Goal: Information Seeking & Learning: Learn about a topic

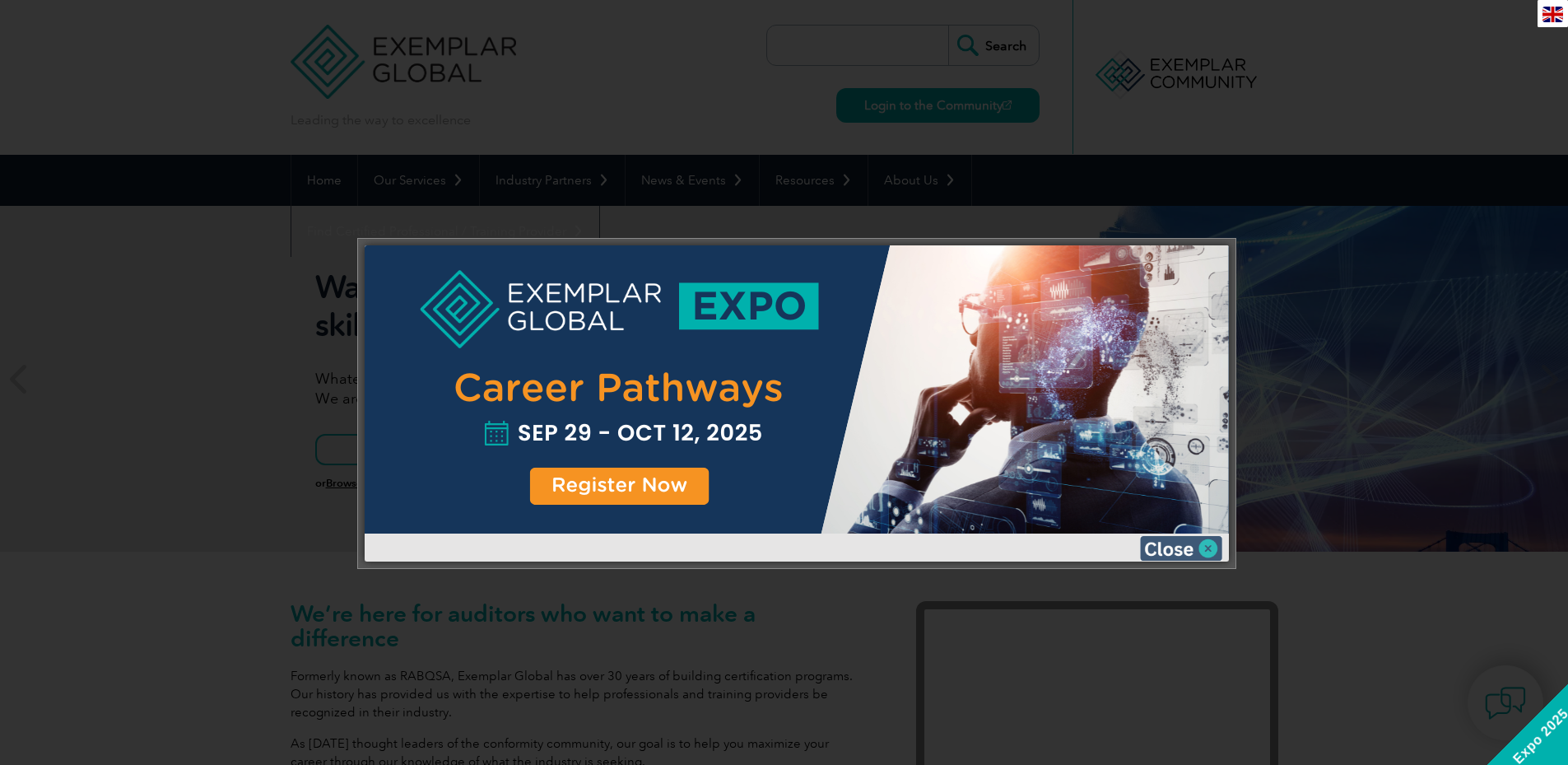
click at [1170, 546] on img at bounding box center [1181, 547] width 82 height 24
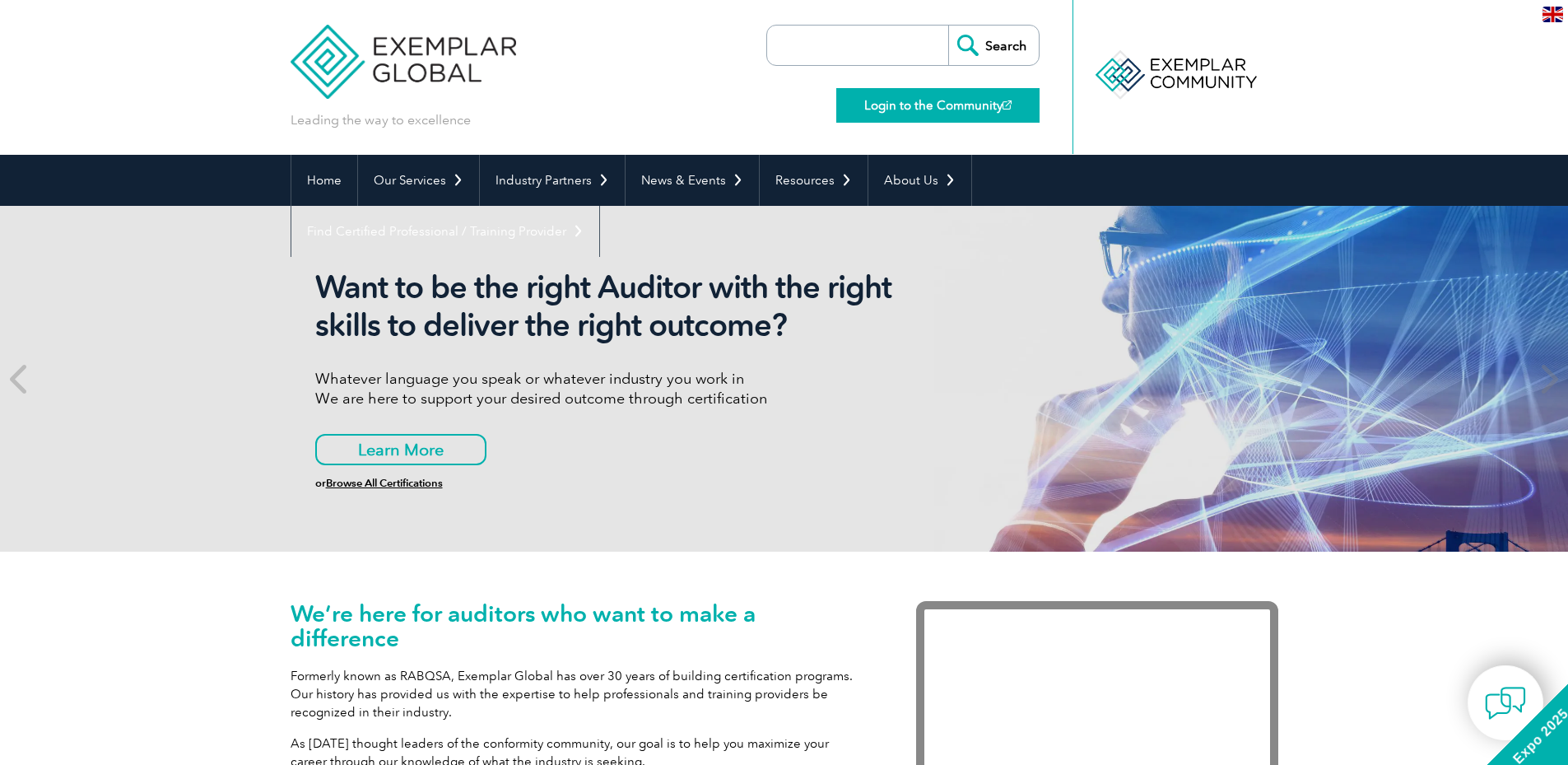
click at [988, 109] on link "Login to the Community" at bounding box center [938, 106] width 203 height 34
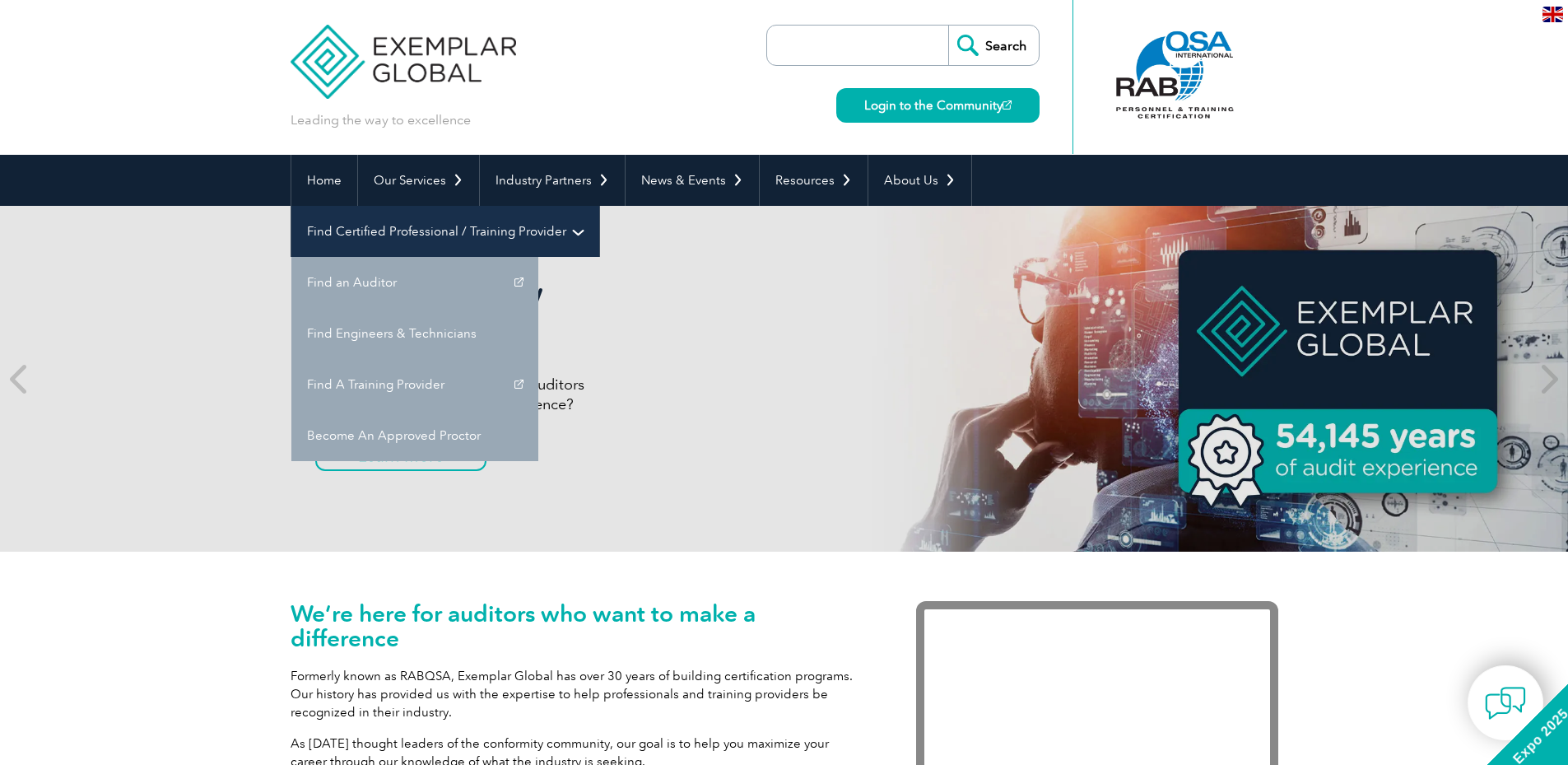
click at [599, 206] on link "Find Certified Professional / Training Provider" at bounding box center [445, 231] width 308 height 51
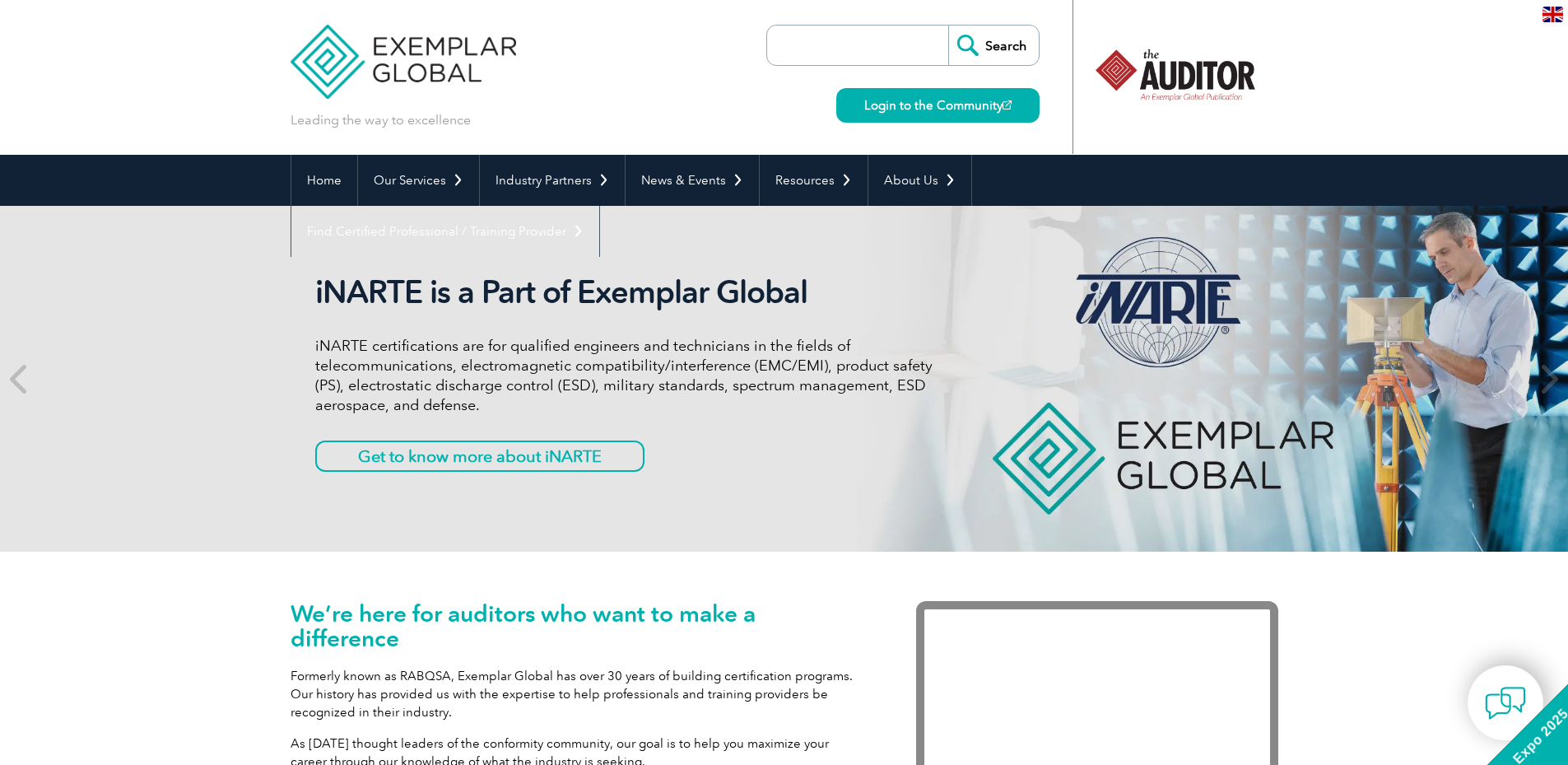
click at [1242, 83] on div at bounding box center [1174, 75] width 163 height 90
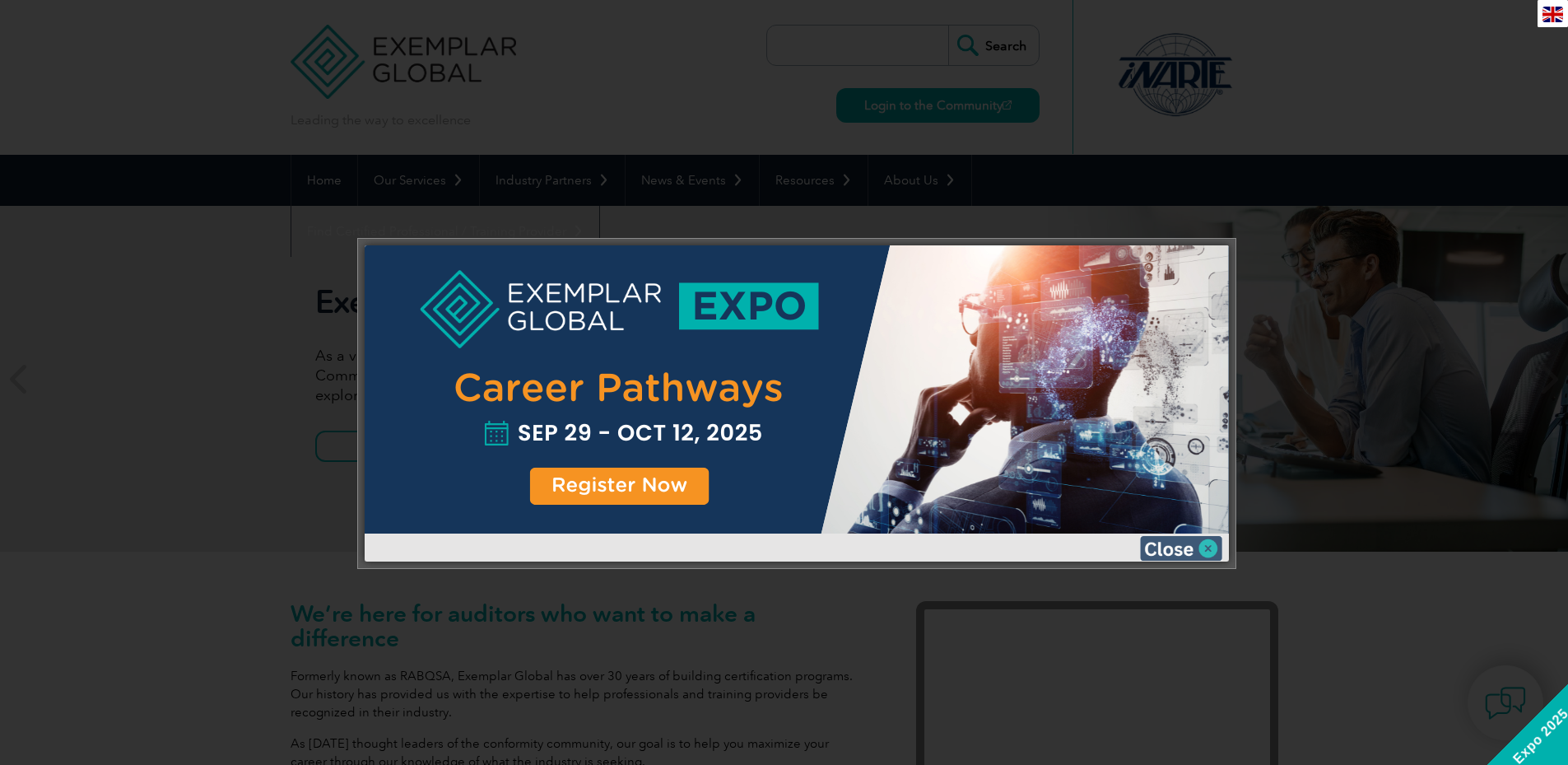
click at [1182, 552] on img at bounding box center [1181, 547] width 82 height 24
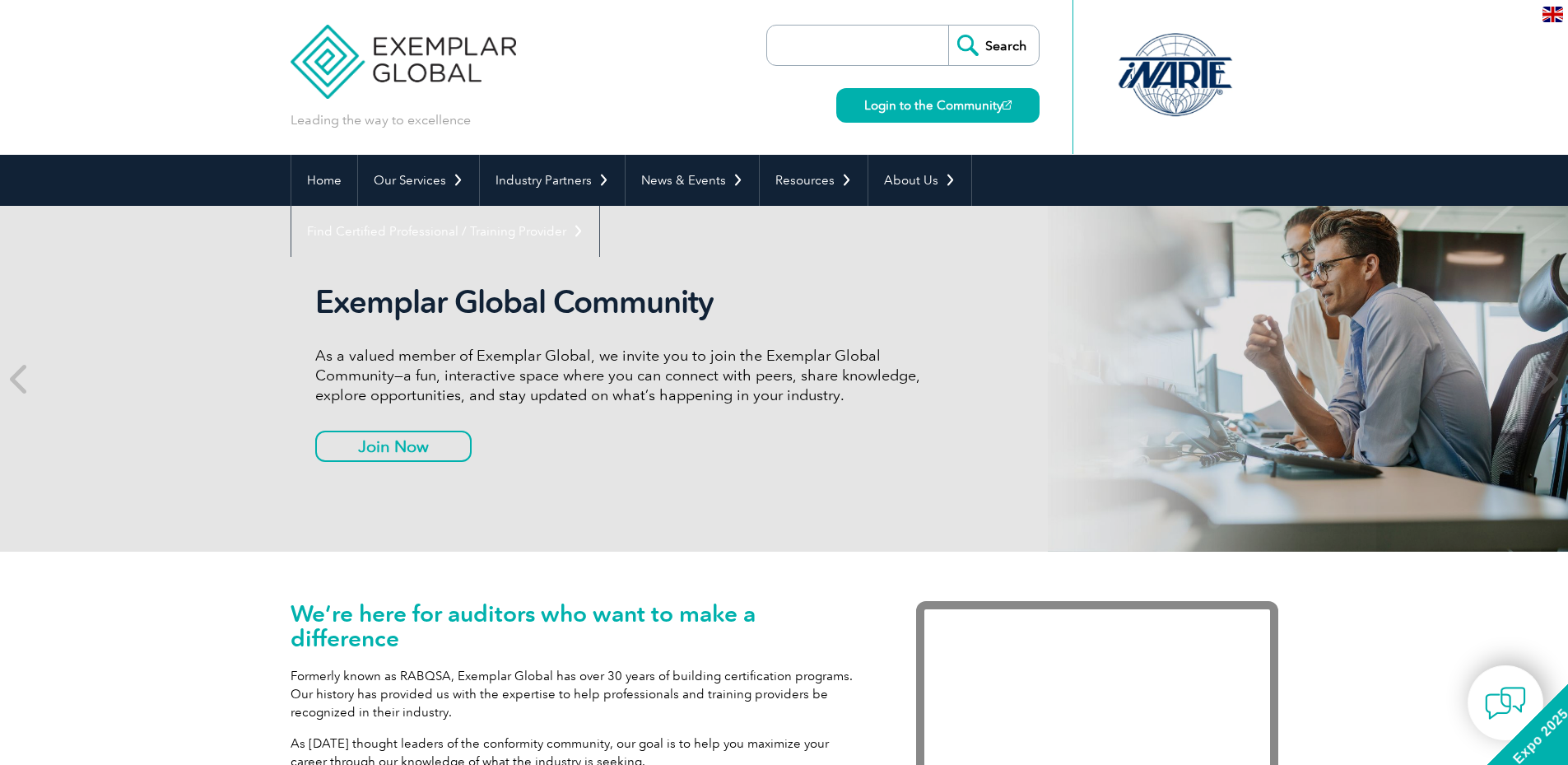
click at [838, 47] on input "search" at bounding box center [861, 45] width 173 height 40
type input "link"
click at [948, 25] on input "Search" at bounding box center [994, 45] width 90 height 40
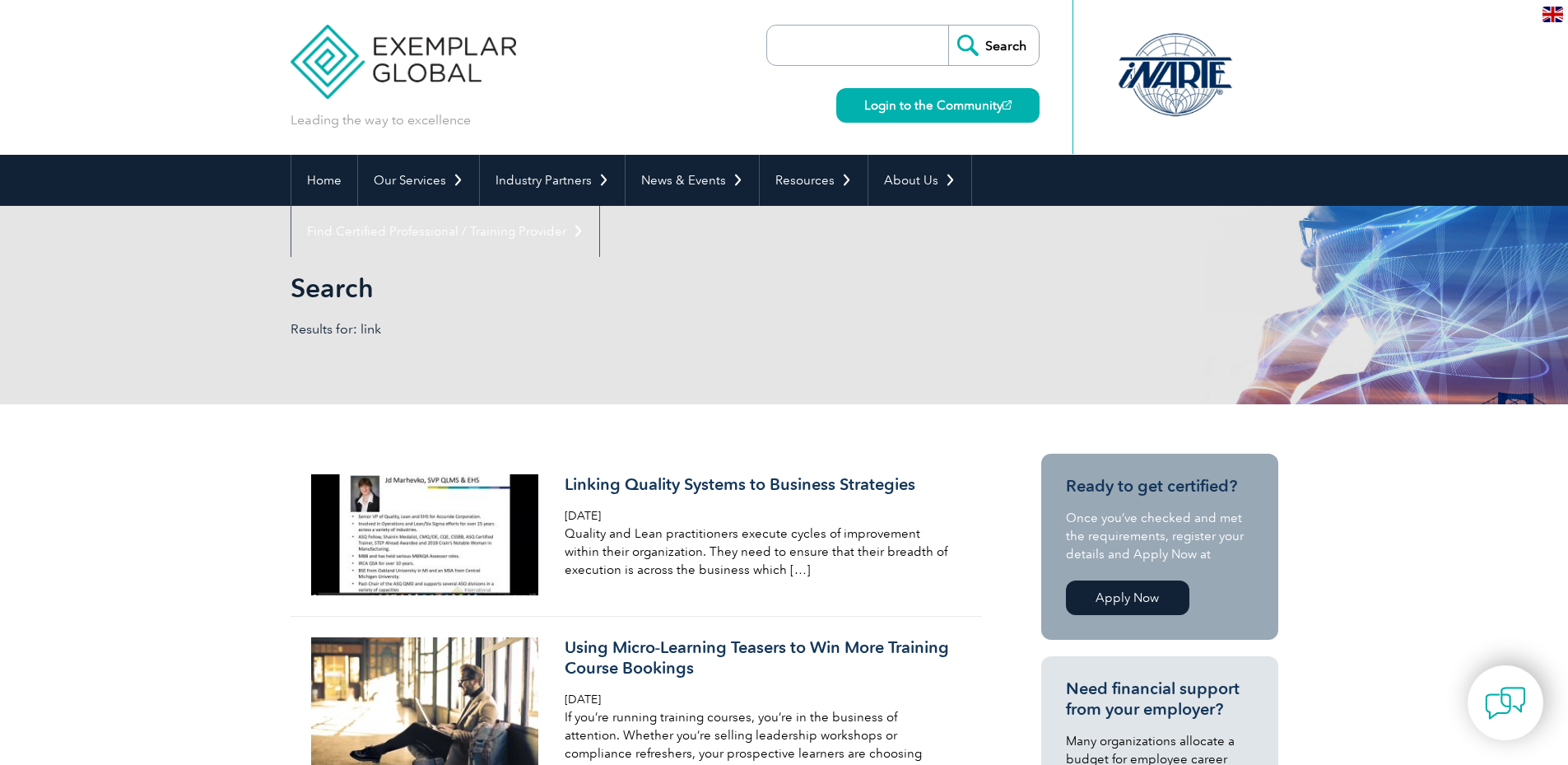
scroll to position [439, 0]
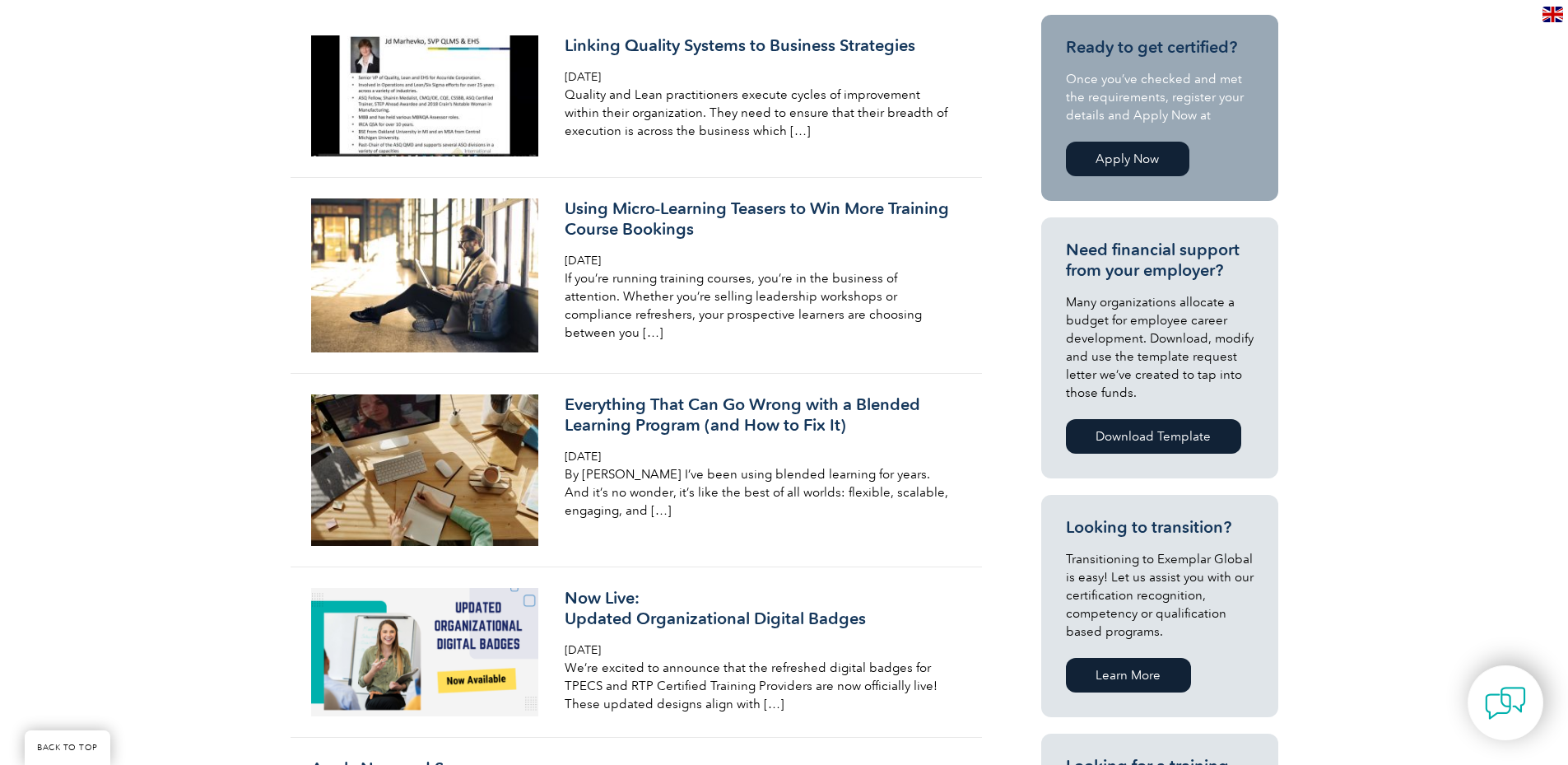
click at [1154, 159] on link "Apply Now" at bounding box center [1127, 159] width 124 height 34
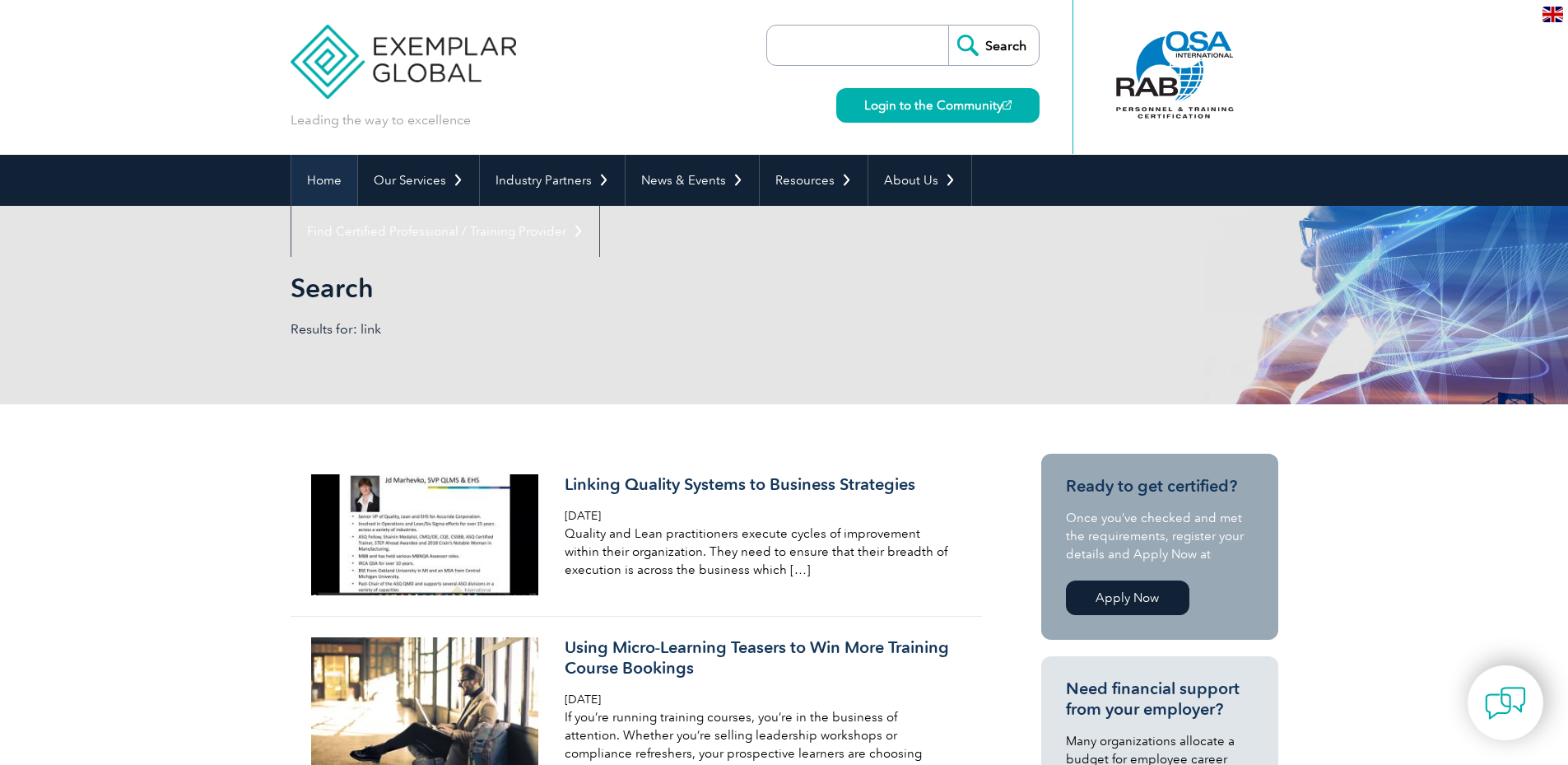
click at [313, 177] on link "Home" at bounding box center [324, 180] width 66 height 51
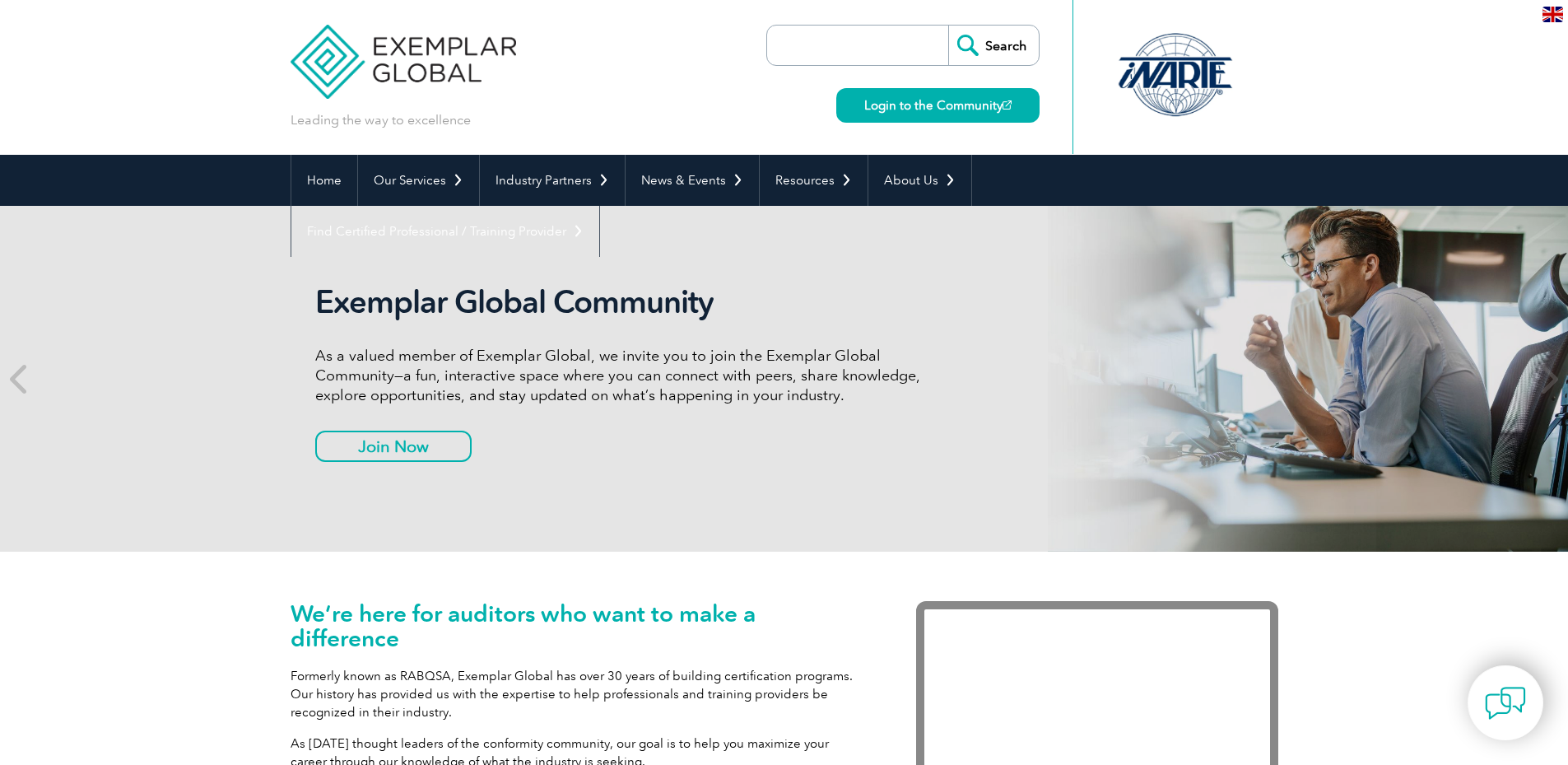
scroll to position [439, 0]
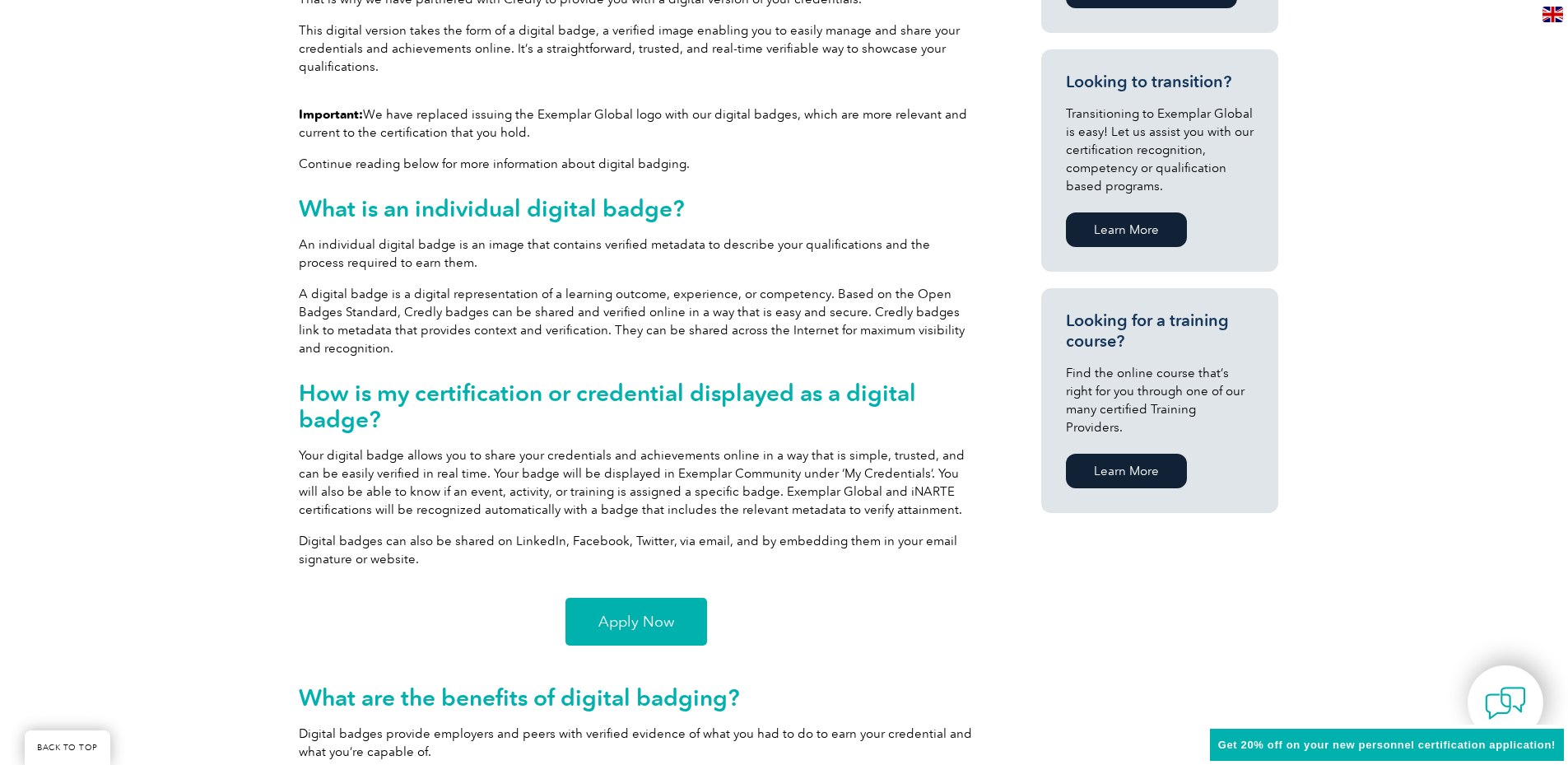
scroll to position [1317, 0]
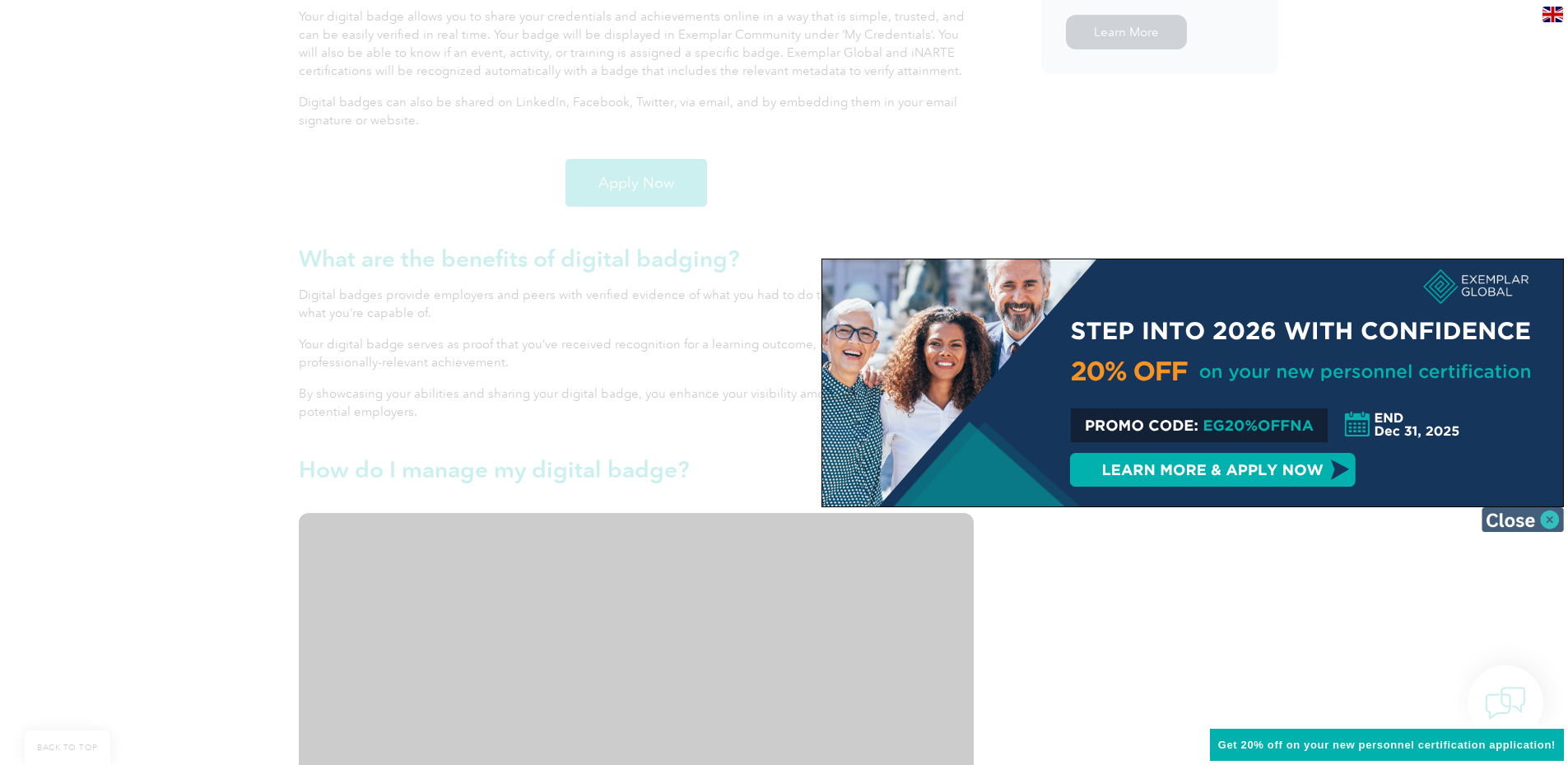
click at [1513, 524] on img at bounding box center [1522, 518] width 82 height 24
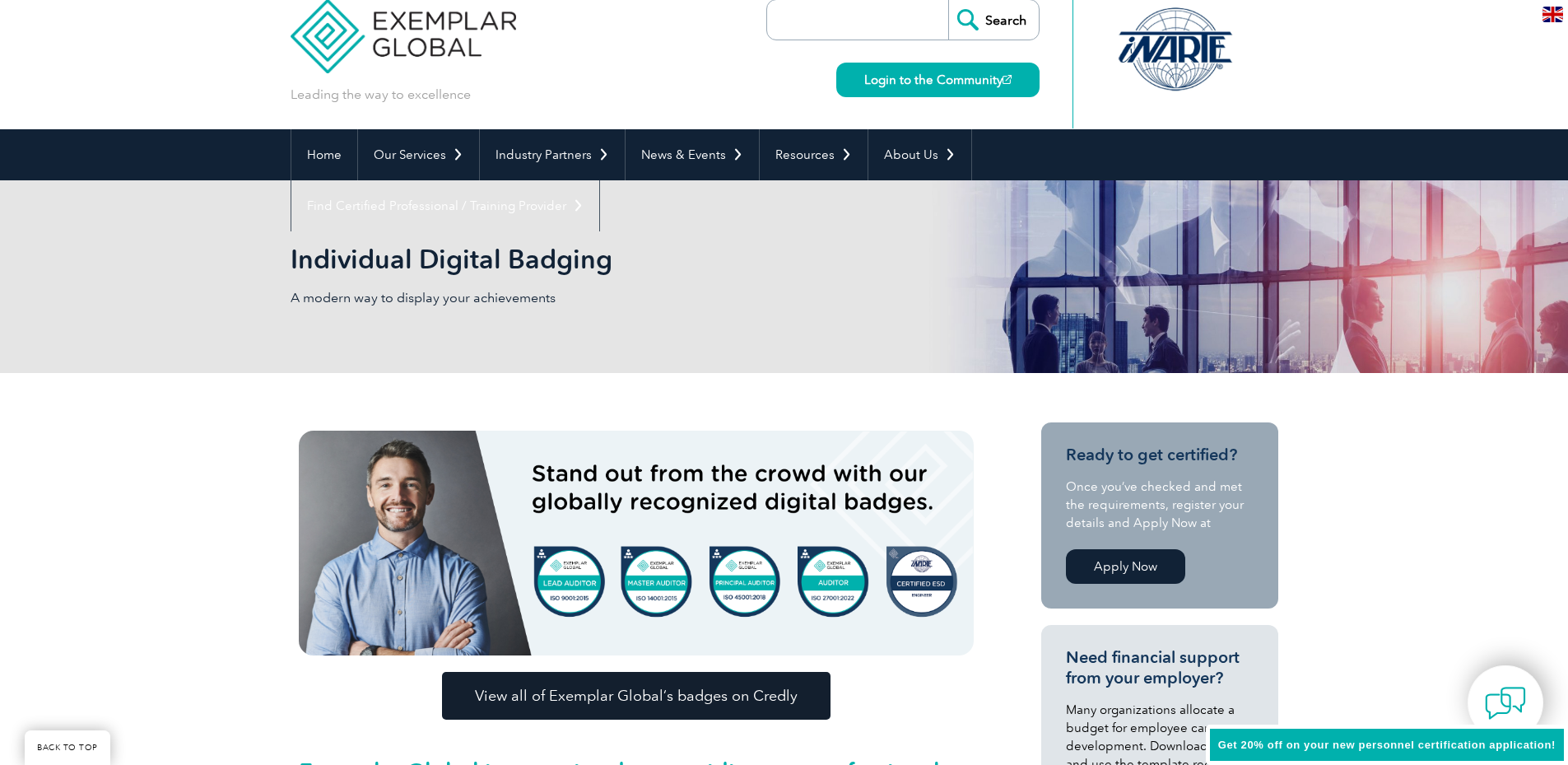
scroll to position [0, 0]
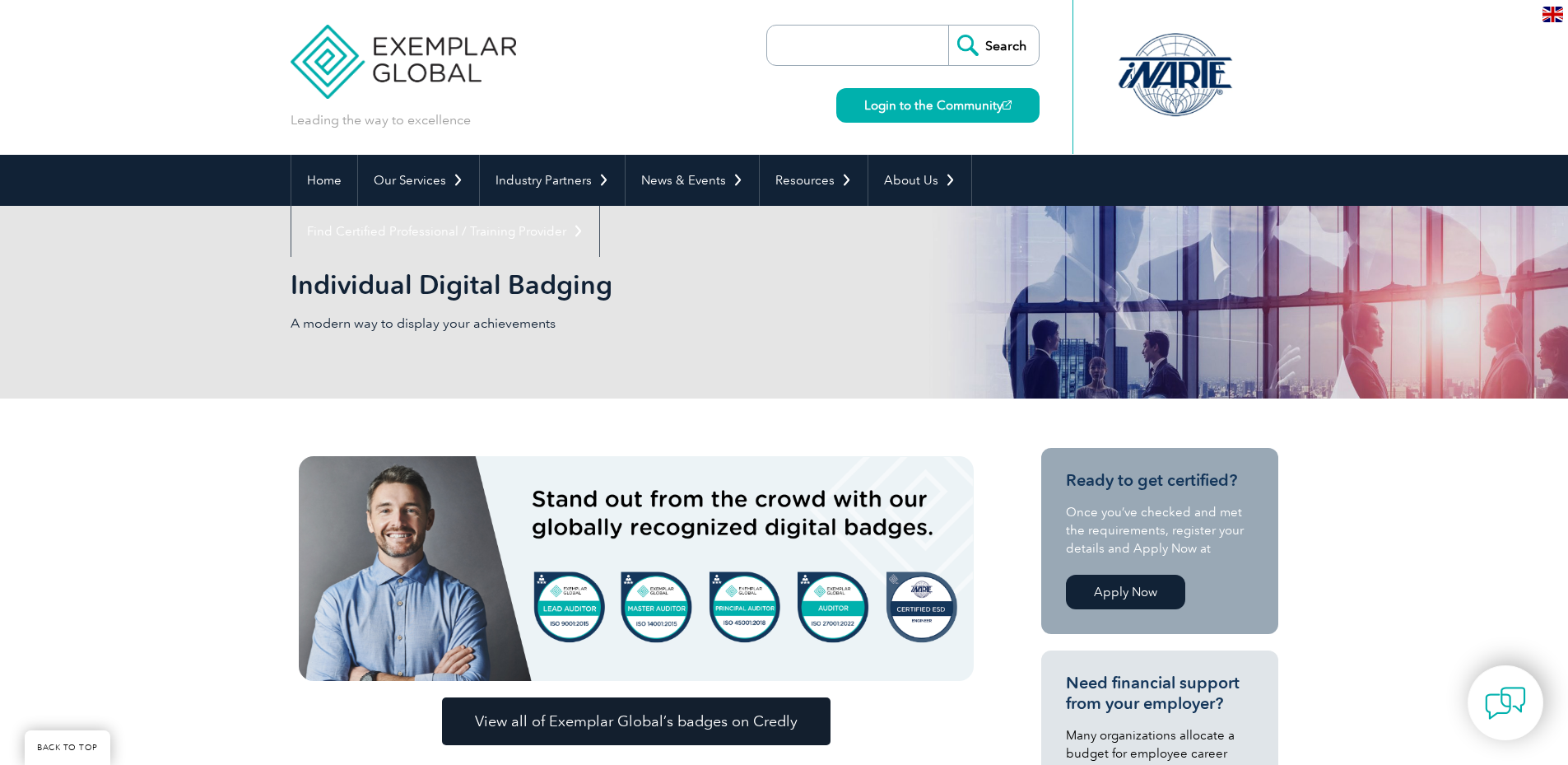
scroll to position [439, 0]
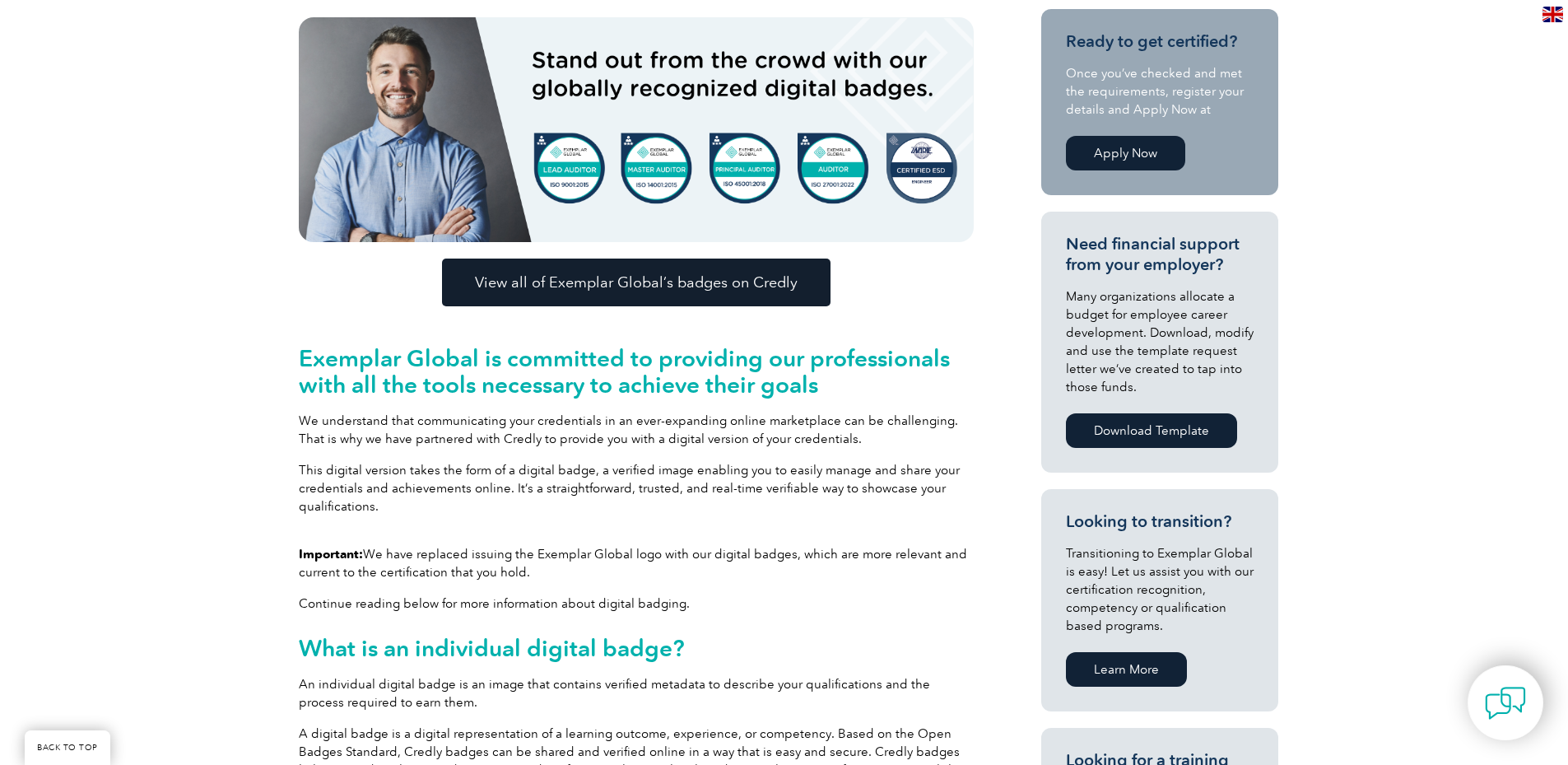
click at [729, 289] on span "View all of Exemplar Global’s badges on Credly" at bounding box center [636, 282] width 322 height 14
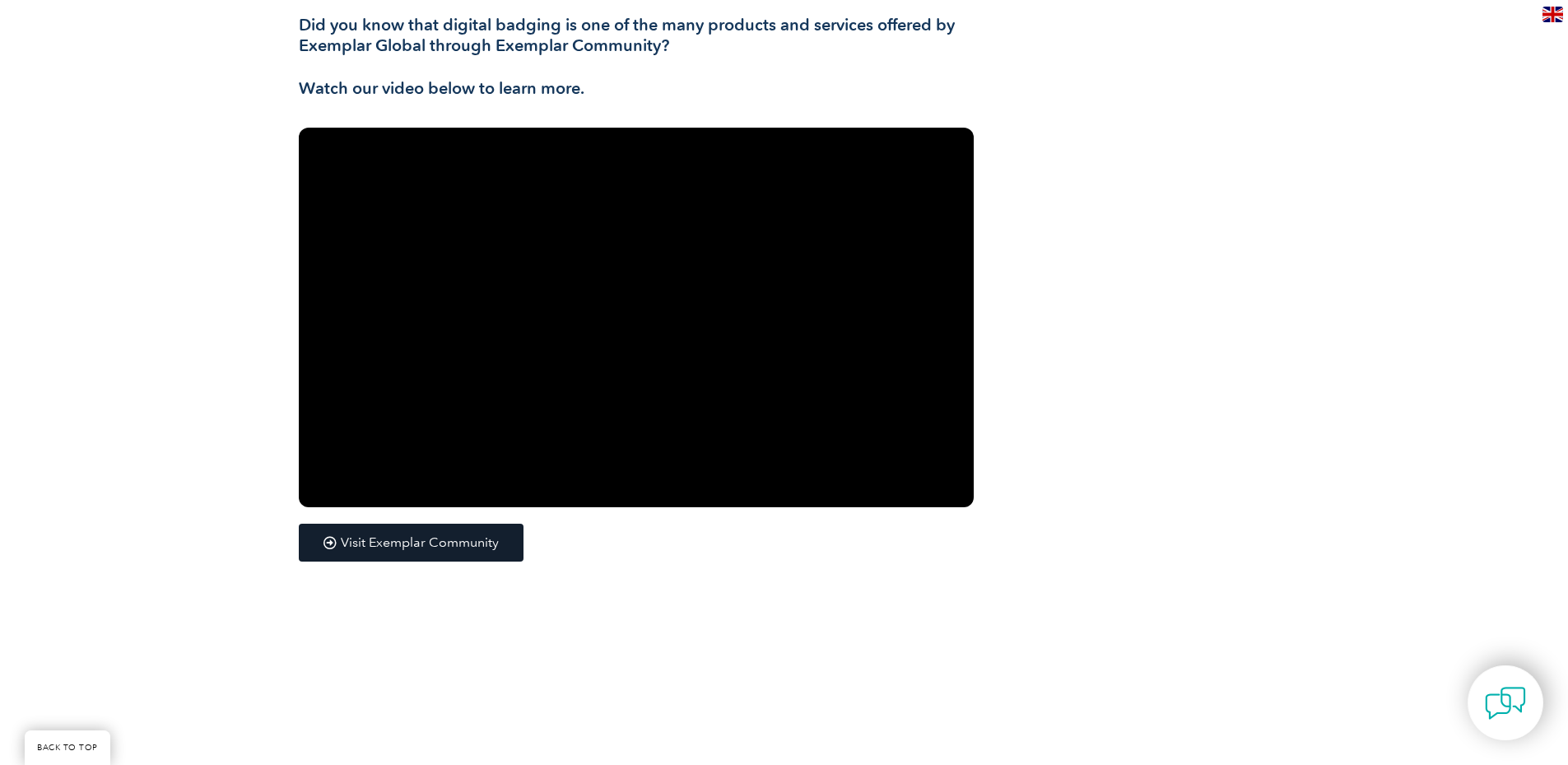
scroll to position [3073, 0]
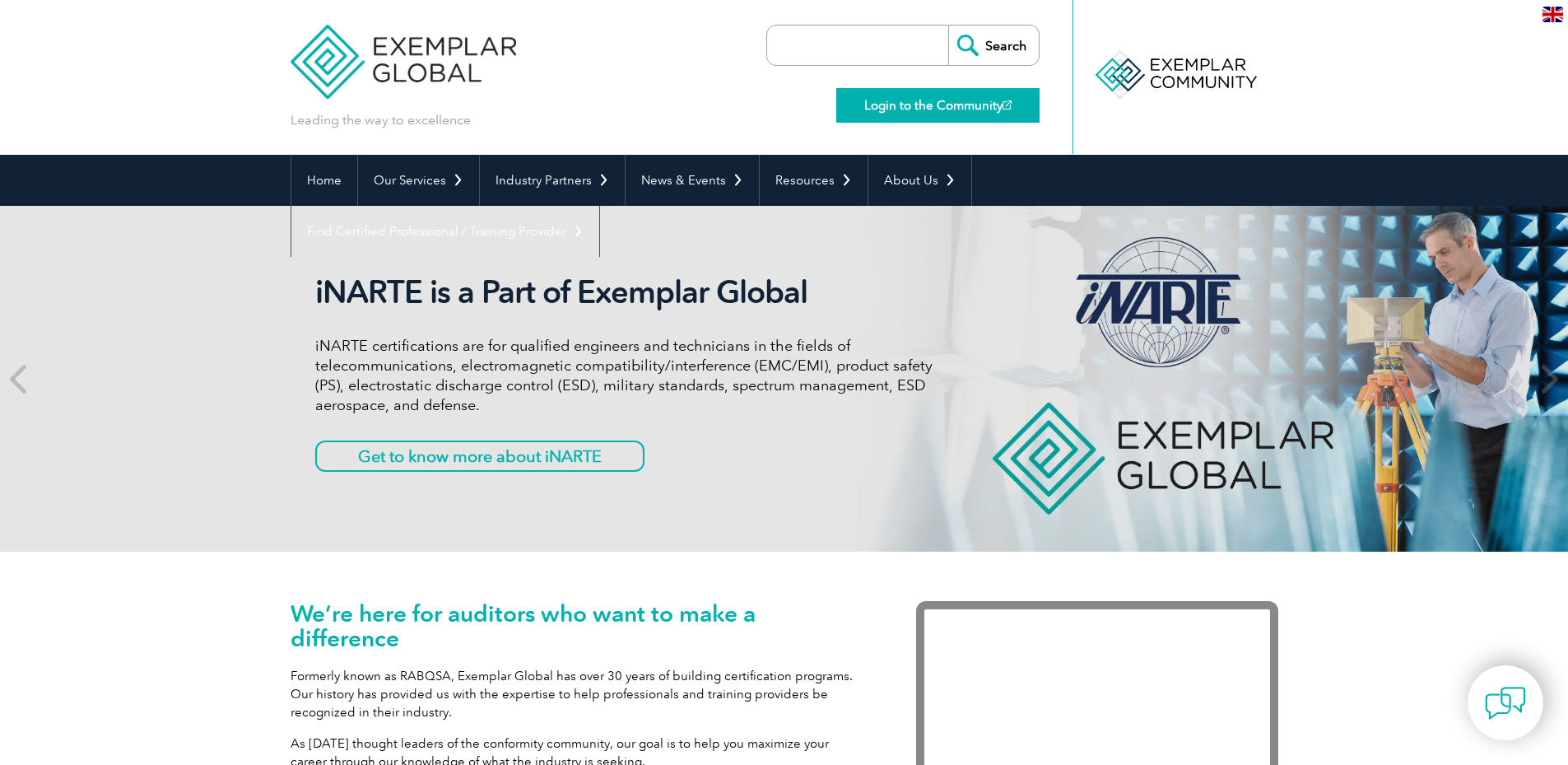
click at [921, 100] on link "Login to the Community" at bounding box center [938, 106] width 203 height 34
